Goal: Navigation & Orientation: Go to known website

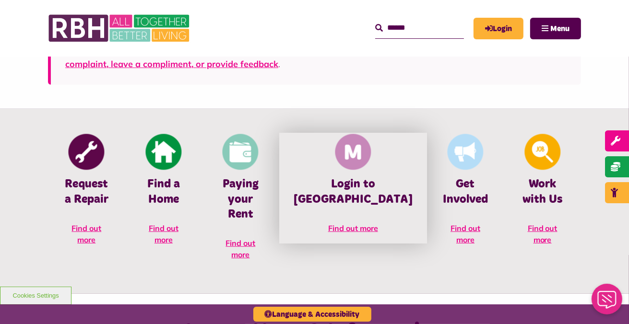
click at [373, 172] on link "Login to [GEOGRAPHIC_DATA] Find out more" at bounding box center [353, 188] width 148 height 110
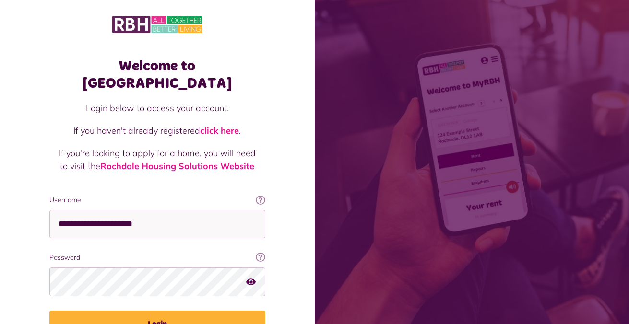
scroll to position [46, 0]
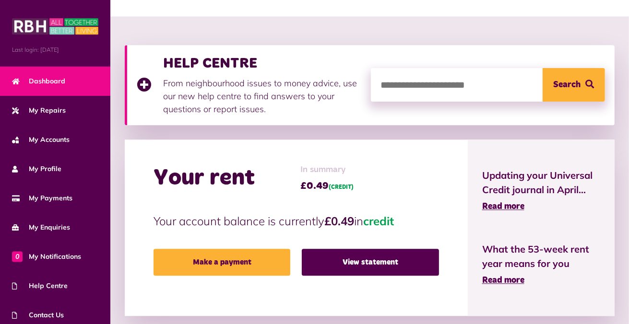
scroll to position [101, 0]
